Goal: Transaction & Acquisition: Purchase product/service

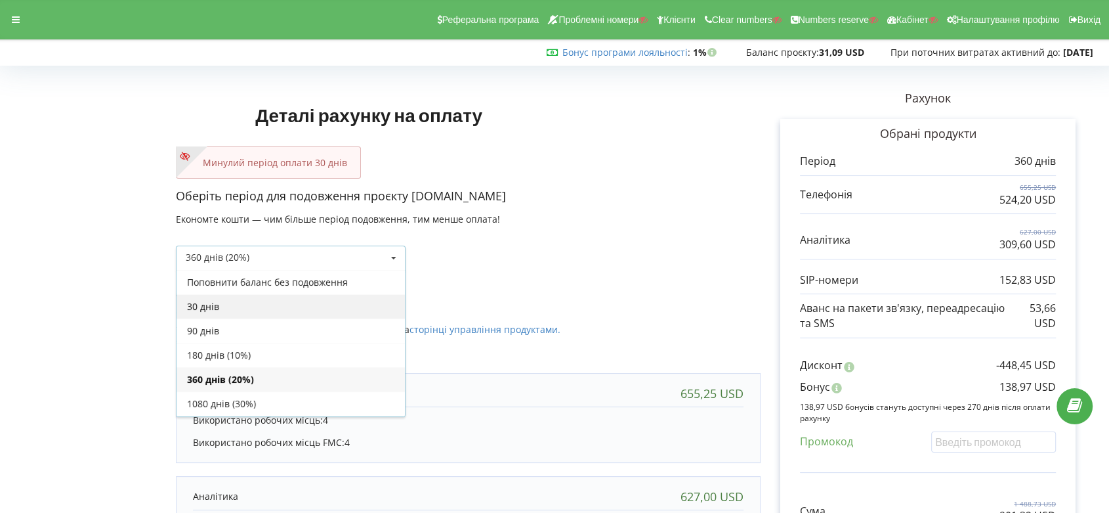
scroll to position [23, 0]
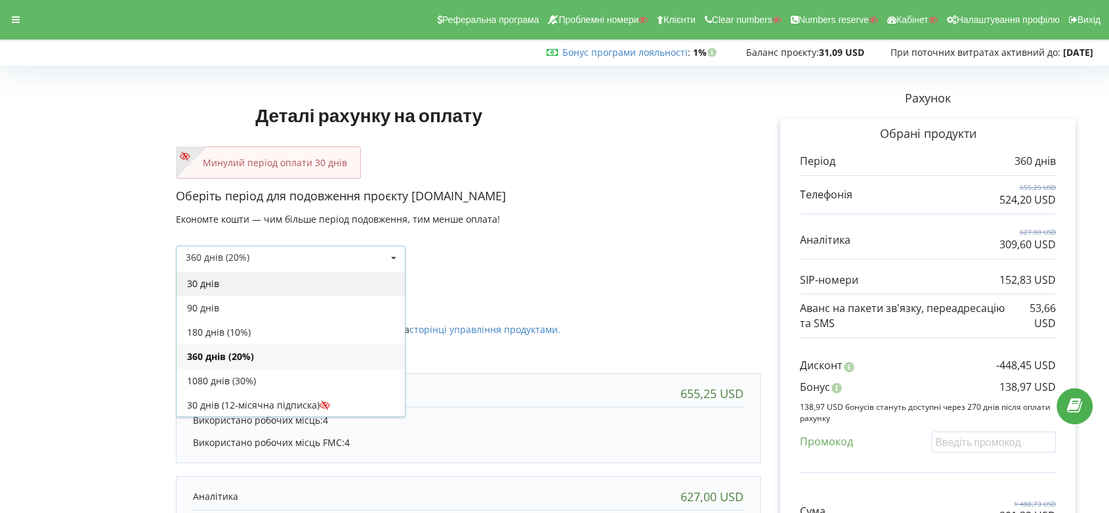
click at [366, 282] on div "30 днів" at bounding box center [291, 283] width 228 height 24
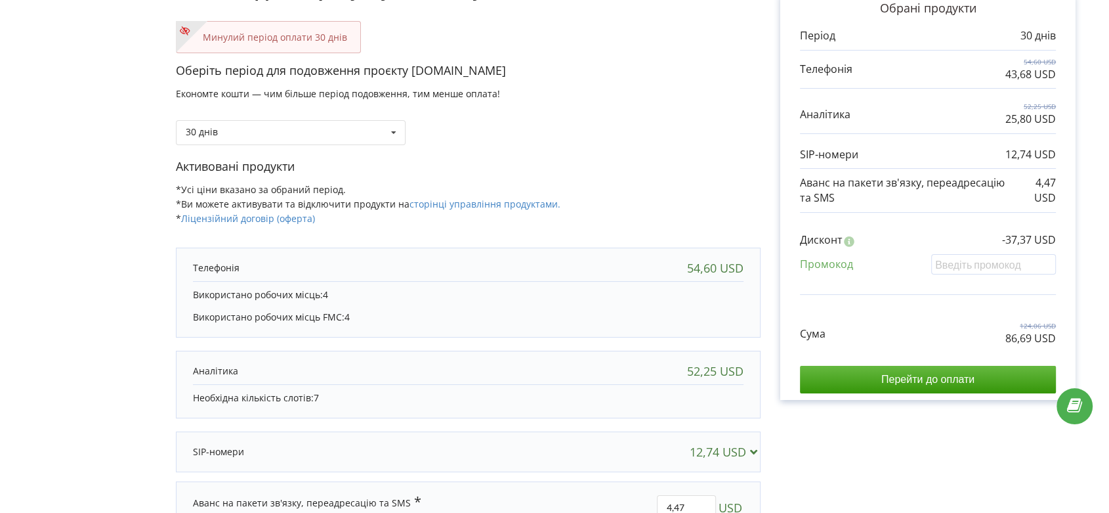
scroll to position [146, 0]
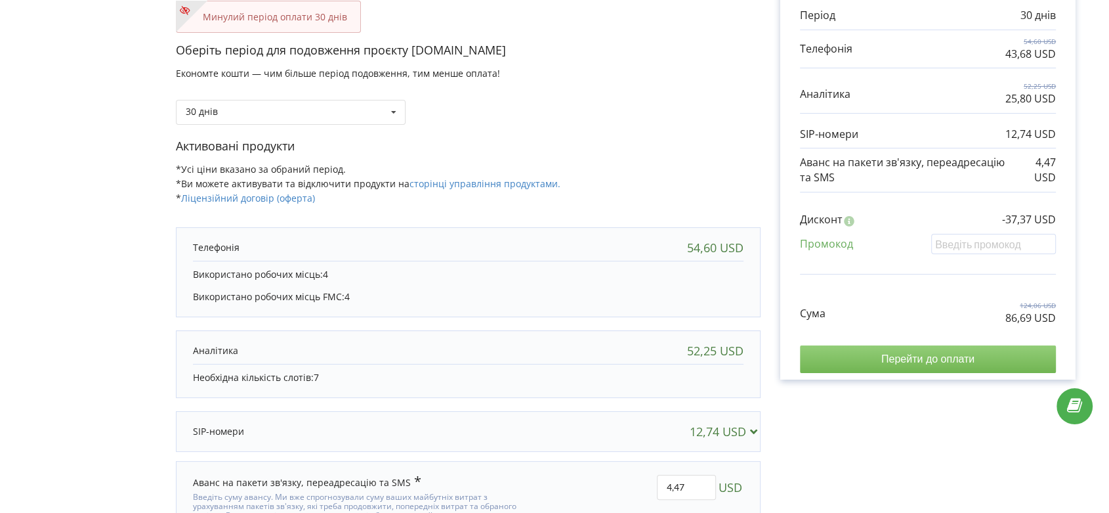
click at [949, 355] on input "Перейти до оплати" at bounding box center [928, 359] width 256 height 28
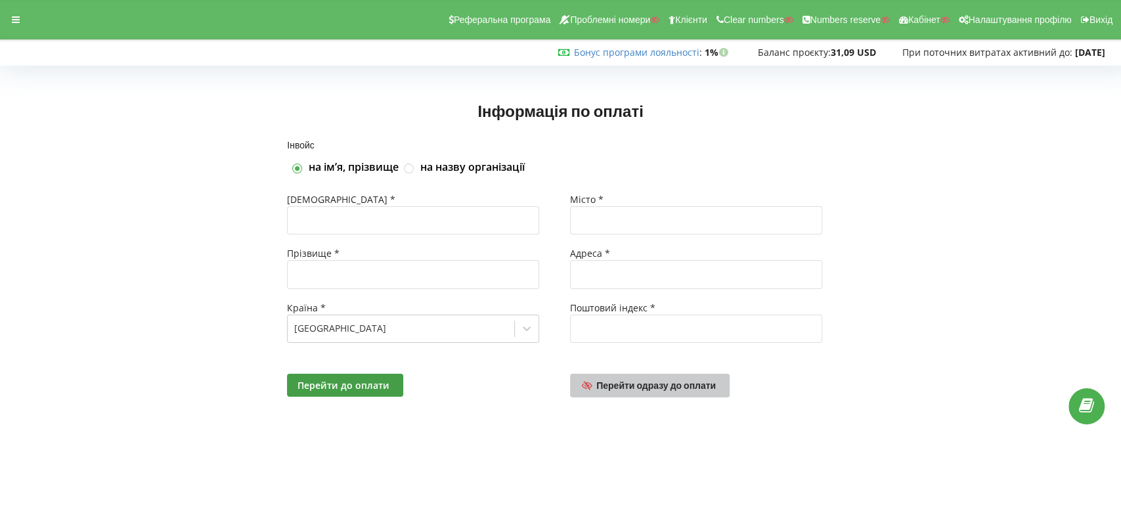
drag, startPoint x: 685, startPoint y: 386, endPoint x: 883, endPoint y: 434, distance: 203.3
click at [686, 387] on span "Перейти одразу до оплати" at bounding box center [655, 384] width 119 height 11
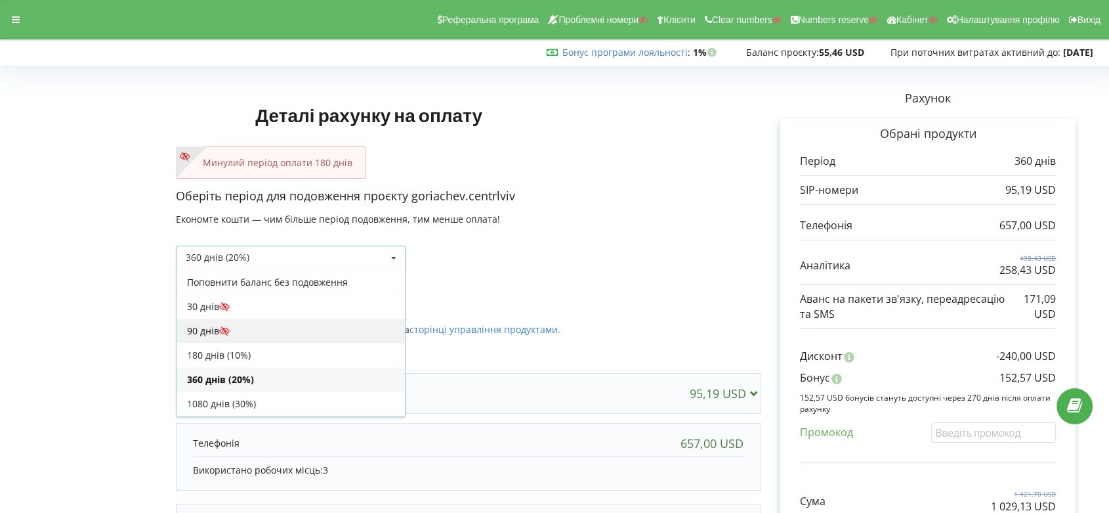
scroll to position [23, 0]
click at [324, 325] on div "180 днів (10%)" at bounding box center [291, 332] width 228 height 24
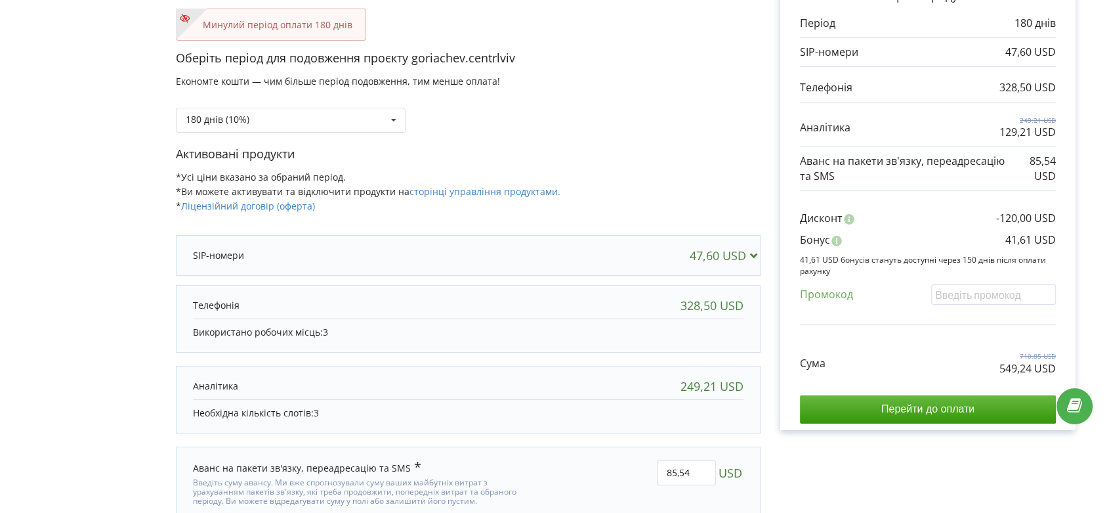
scroll to position [146, 0]
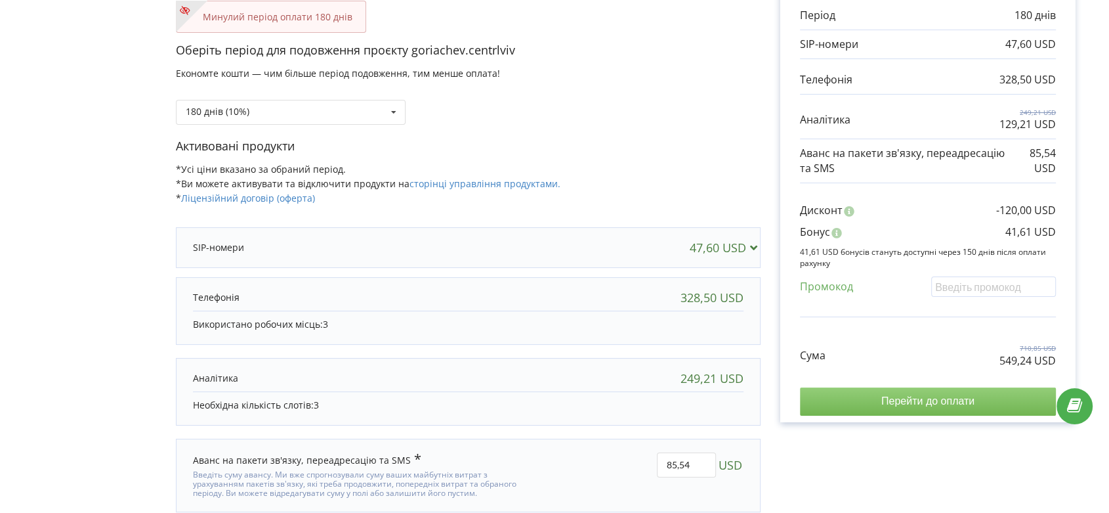
click at [917, 398] on input "Перейти до оплати" at bounding box center [928, 401] width 256 height 28
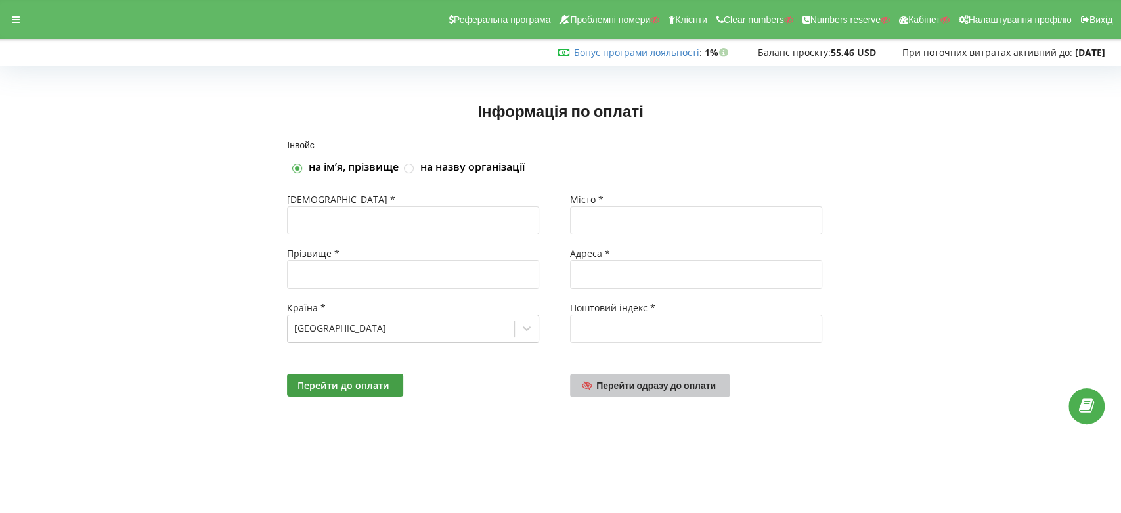
click at [654, 384] on span "Перейти одразу до оплати" at bounding box center [655, 384] width 119 height 11
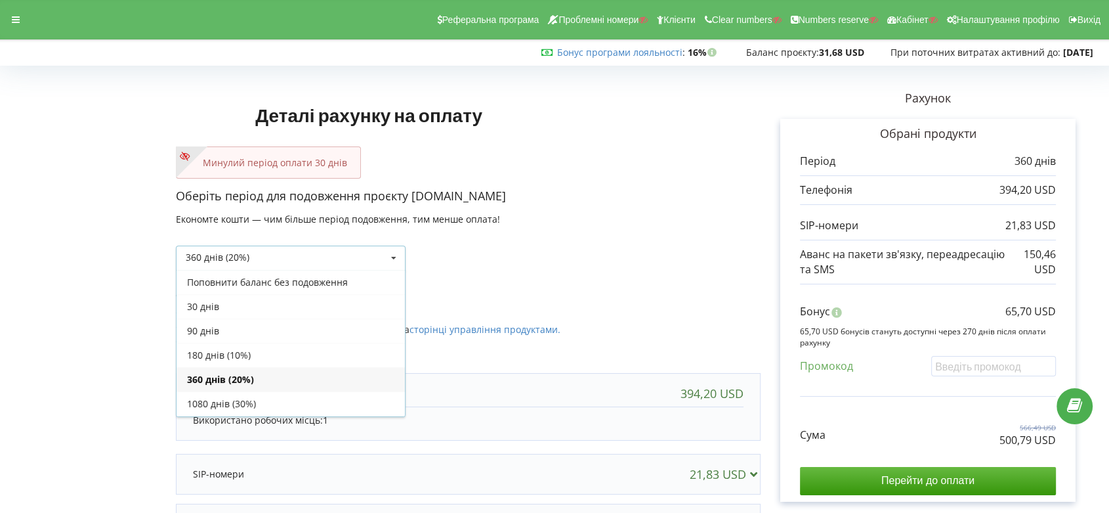
scroll to position [23, 0]
click at [328, 286] on div "30 днів" at bounding box center [291, 283] width 228 height 24
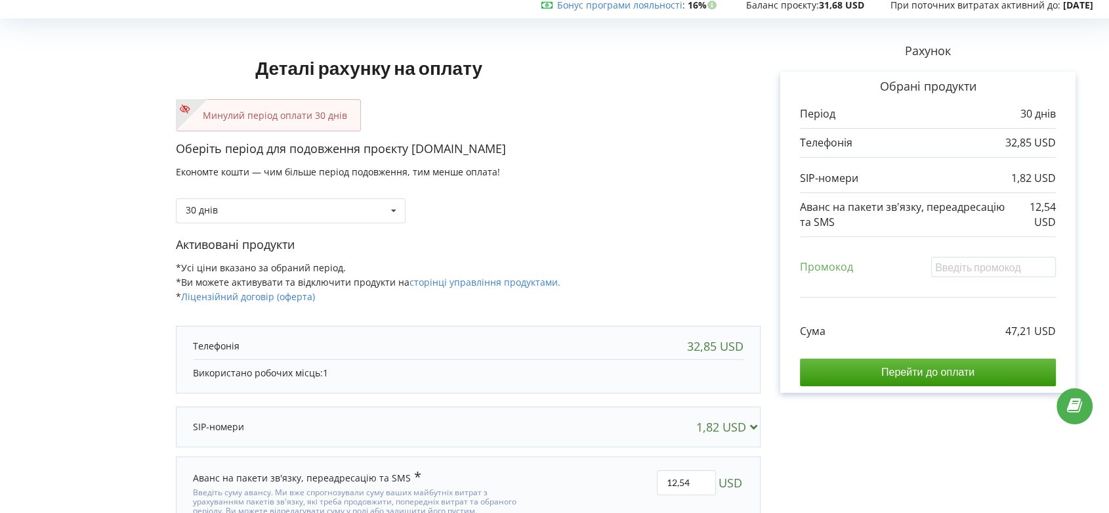
scroll to position [73, 0]
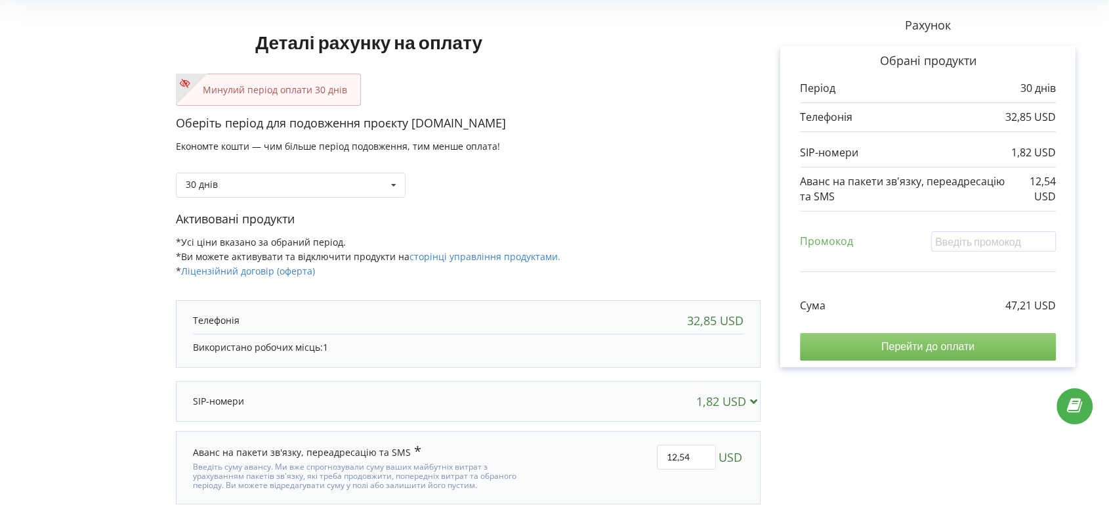
click at [924, 345] on input "Перейти до оплати" at bounding box center [928, 347] width 256 height 28
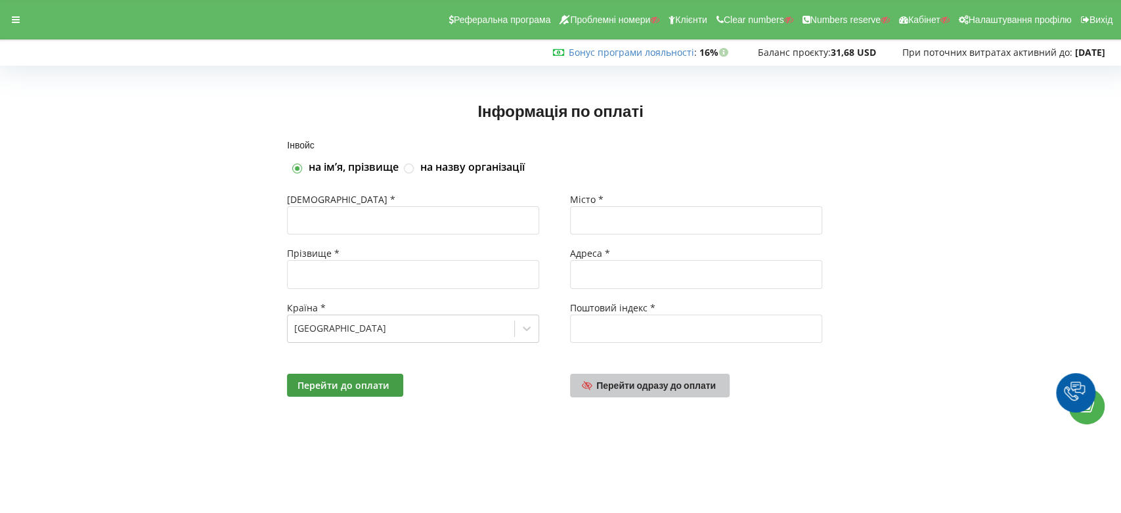
click at [656, 379] on span "Перейти одразу до оплати" at bounding box center [655, 384] width 119 height 11
